Goal: Transaction & Acquisition: Subscribe to service/newsletter

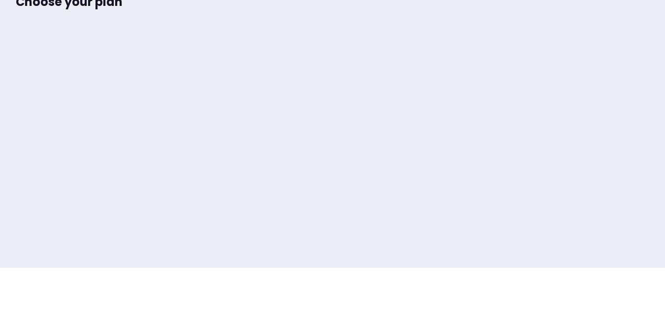
scroll to position [80, 0]
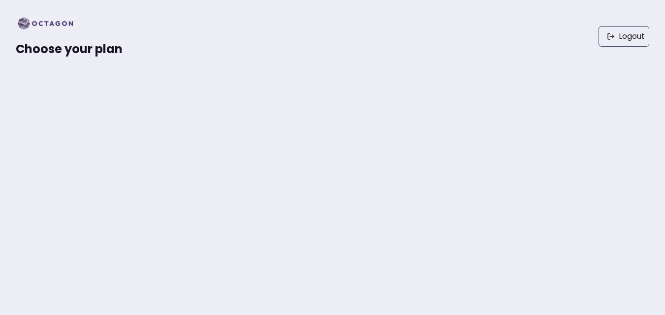
click at [49, 23] on img at bounding box center [48, 24] width 65 height 16
click at [626, 37] on link "Logout" at bounding box center [623, 36] width 51 height 21
click at [26, 25] on img at bounding box center [48, 24] width 65 height 16
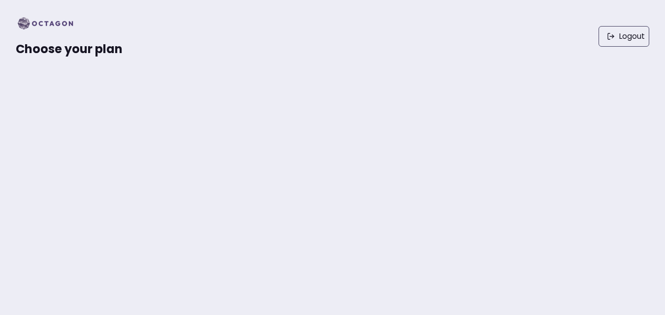
click at [32, 50] on span "Choose your plan" at bounding box center [69, 49] width 107 height 16
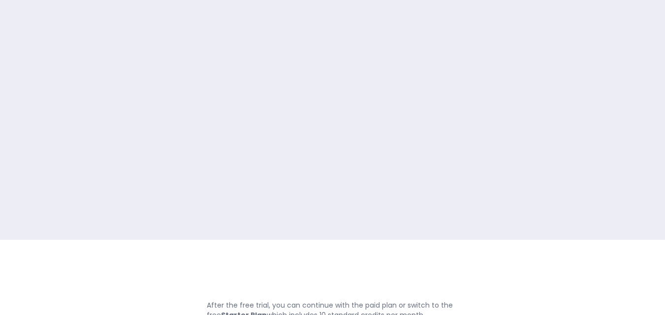
scroll to position [80, 0]
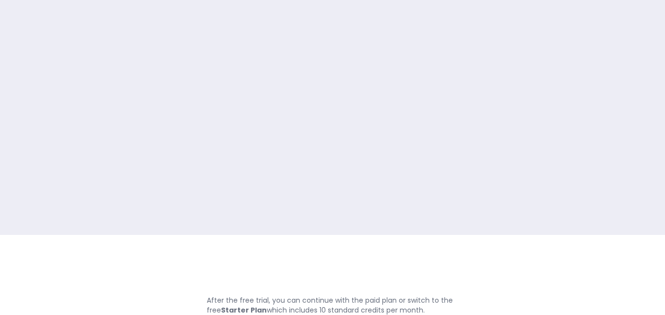
click at [236, 310] on strong "Starter Plan" at bounding box center [244, 311] width 46 height 10
click at [315, 309] on p "After the free trial, you can continue with the paid plan or switch to the free…" at bounding box center [333, 306] width 252 height 20
click at [397, 310] on p "After the free trial, you can continue with the paid plan or switch to the free…" at bounding box center [333, 306] width 252 height 20
click at [228, 303] on p "After the free trial, you can continue with the paid plan or switch to the free…" at bounding box center [333, 306] width 252 height 20
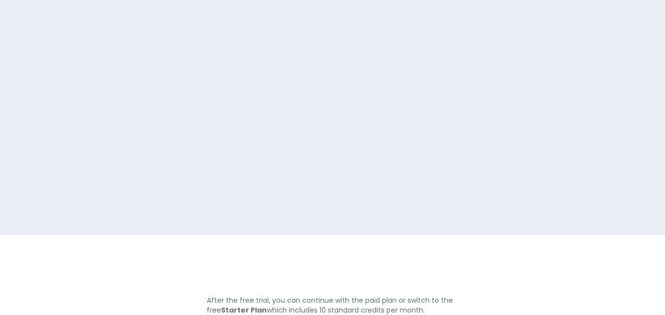
click at [241, 310] on strong "Starter Plan" at bounding box center [244, 311] width 46 height 10
click at [250, 310] on strong "Starter Plan" at bounding box center [244, 311] width 46 height 10
click at [373, 306] on p "After the free trial, you can continue with the paid plan or switch to the free…" at bounding box center [333, 306] width 252 height 20
click at [406, 299] on p "After the free trial, you can continue with the paid plan or switch to the free…" at bounding box center [333, 306] width 252 height 20
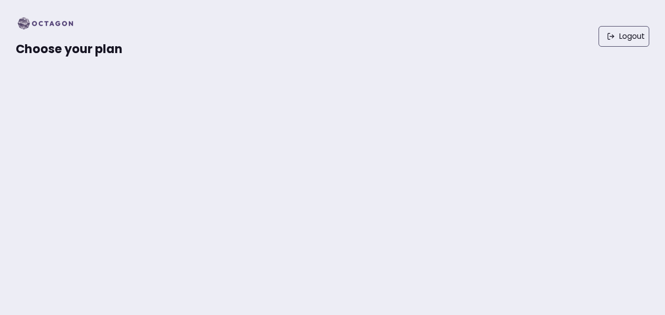
click at [109, 42] on span "Choose your plan" at bounding box center [69, 49] width 107 height 16
click at [44, 17] on img at bounding box center [48, 24] width 65 height 16
click at [38, 20] on img at bounding box center [48, 24] width 65 height 16
click at [31, 45] on span "Choose your plan" at bounding box center [69, 49] width 107 height 16
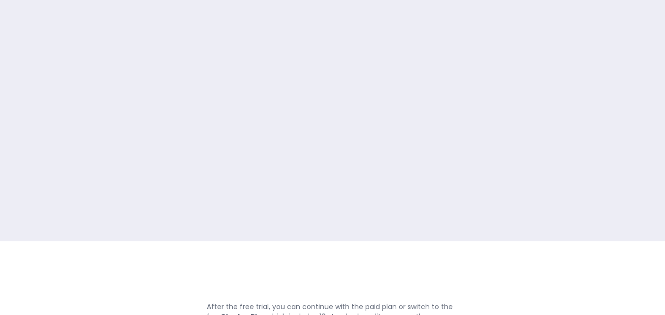
scroll to position [80, 0]
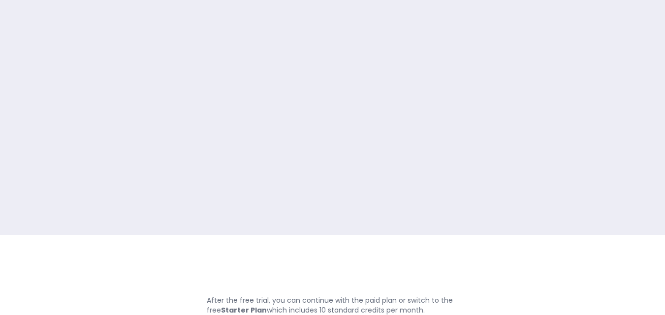
click at [242, 313] on strong "Starter Plan" at bounding box center [244, 311] width 46 height 10
click at [334, 313] on p "After the free trial, you can continue with the paid plan or switch to the free…" at bounding box center [333, 306] width 252 height 20
click at [379, 314] on p "After the free trial, you can continue with the paid plan or switch to the free…" at bounding box center [333, 306] width 252 height 20
click at [417, 311] on p "After the free trial, you can continue with the paid plan or switch to the free…" at bounding box center [333, 306] width 252 height 20
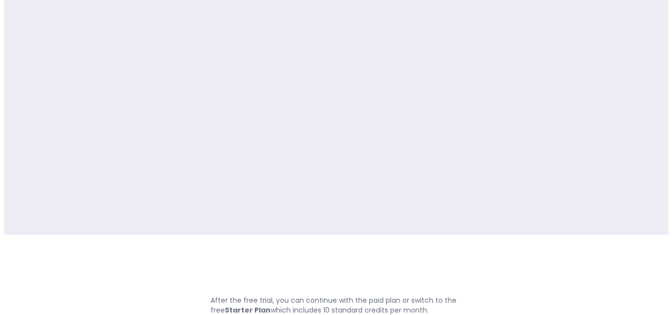
scroll to position [0, 0]
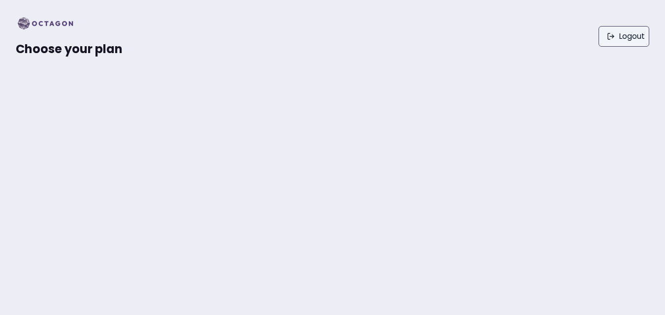
click at [631, 39] on link "Logout" at bounding box center [623, 36] width 51 height 21
